Goal: Go to known website: Access a specific website the user already knows

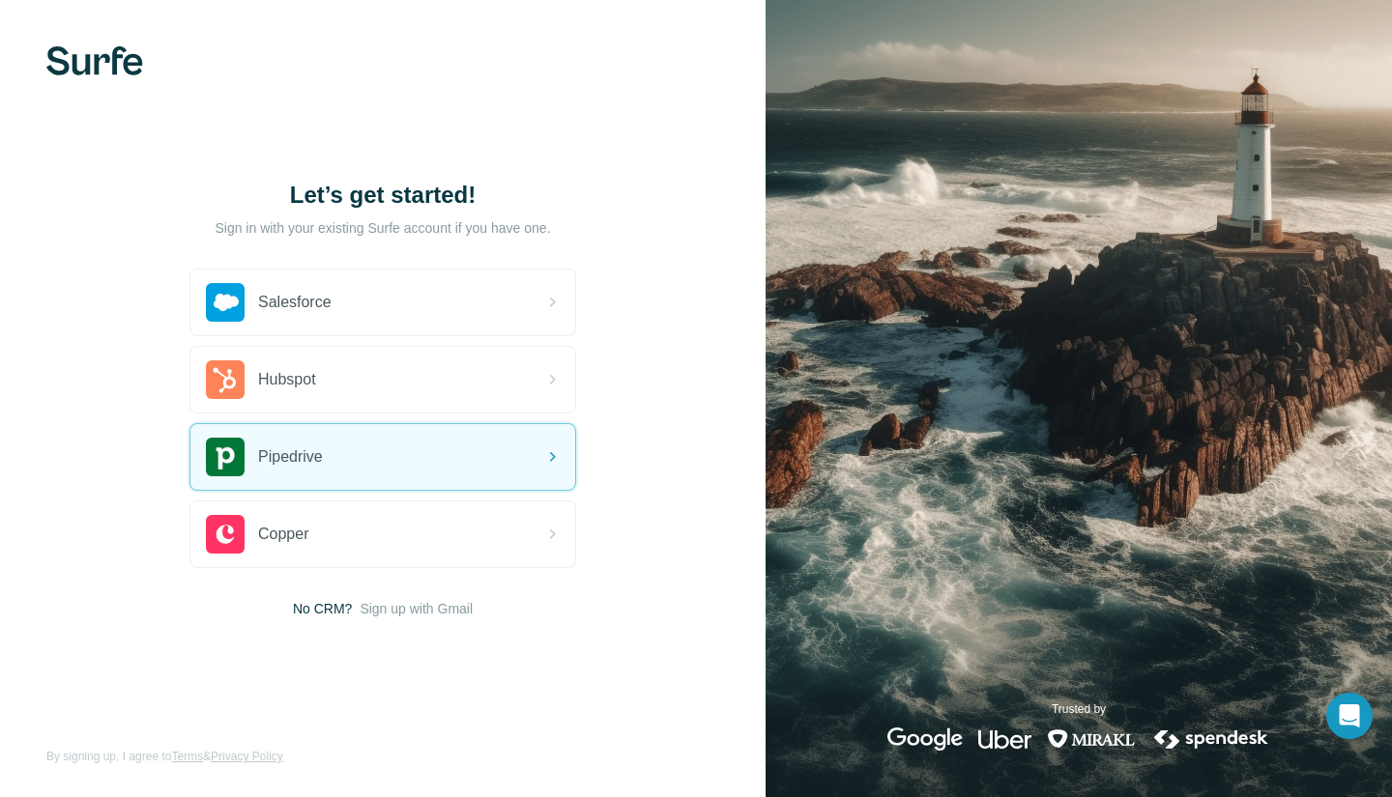
click at [344, 453] on div "Pipedrive" at bounding box center [382, 457] width 385 height 66
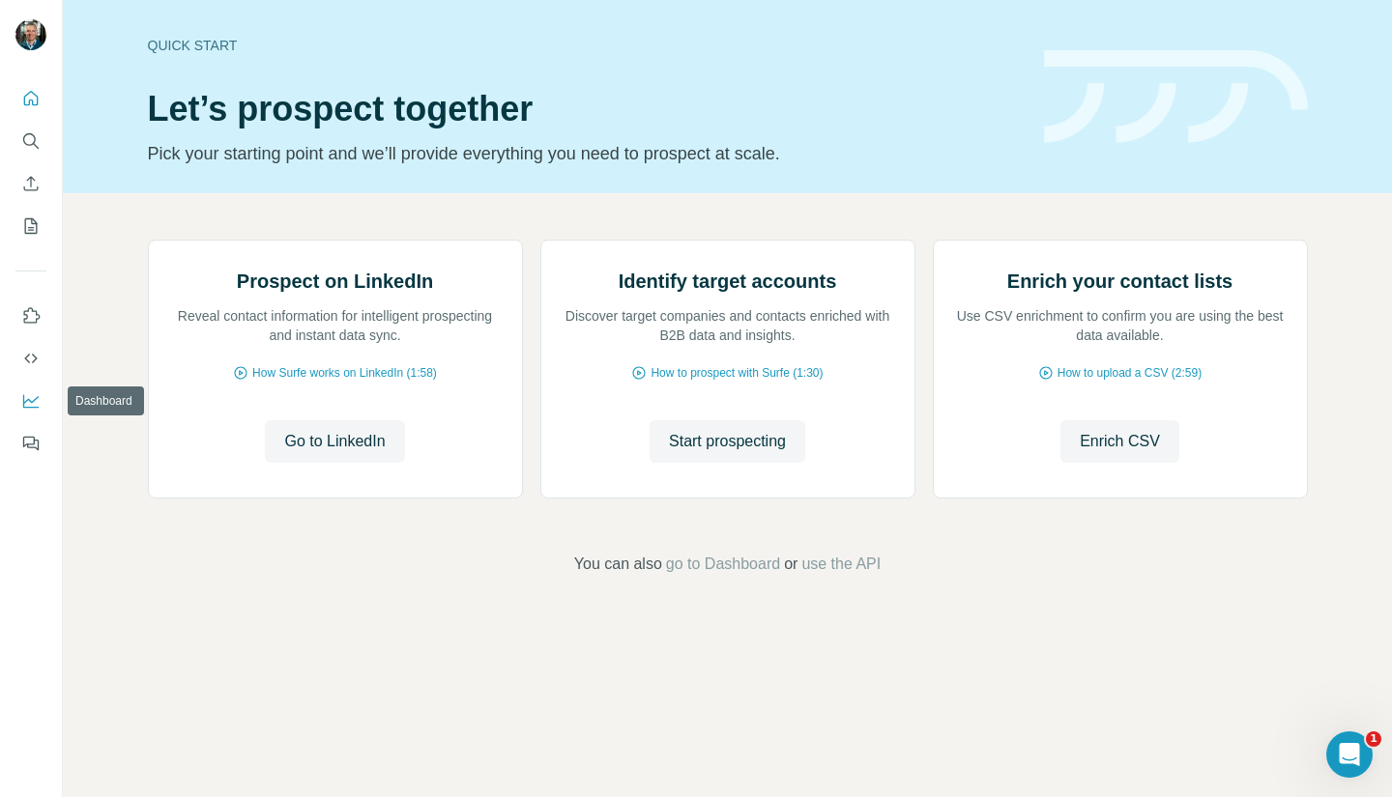
click at [37, 400] on icon "Dashboard" at bounding box center [30, 400] width 19 height 19
